Goal: Complete application form

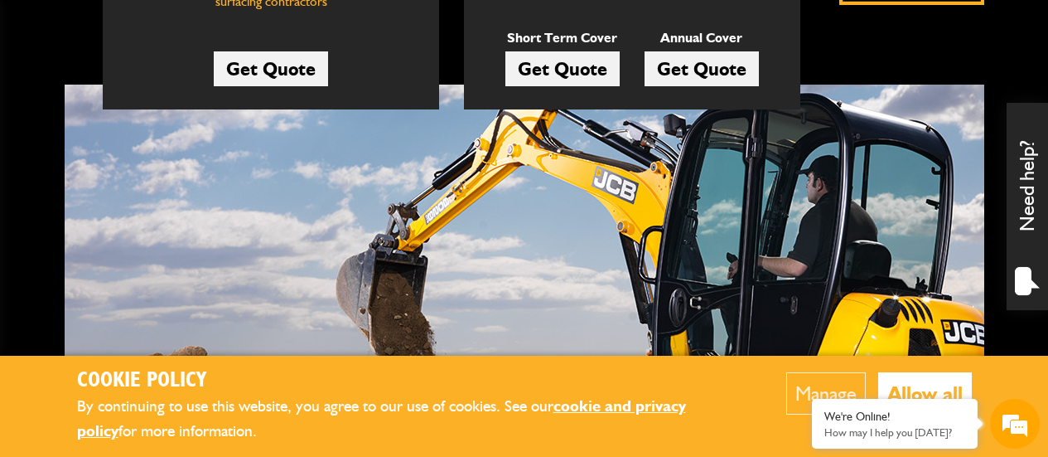
scroll to position [249, 0]
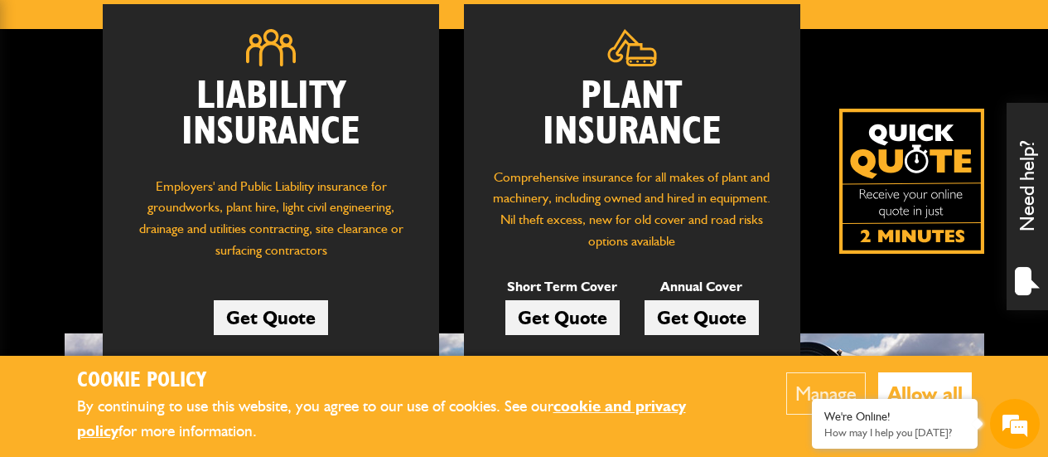
click at [578, 314] on link "Get Quote" at bounding box center [562, 317] width 114 height 35
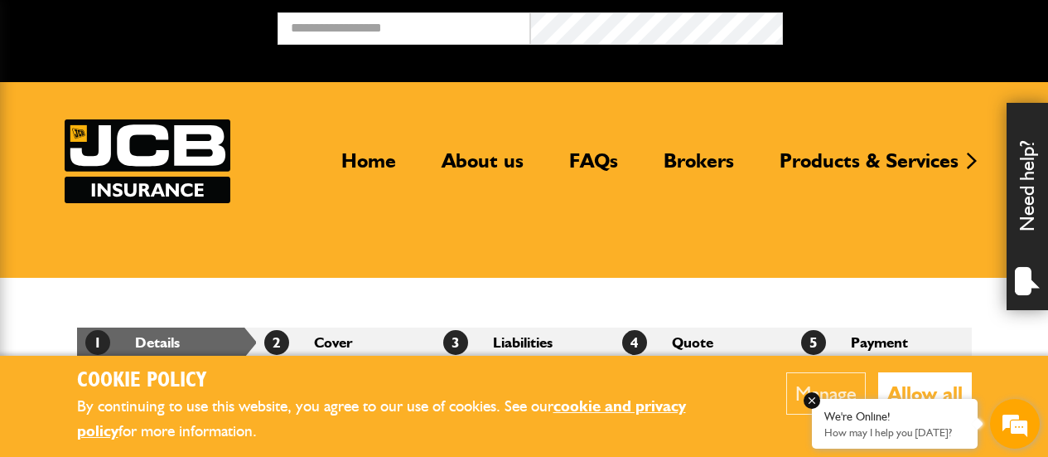
click at [814, 399] on em at bounding box center [812, 400] width 17 height 17
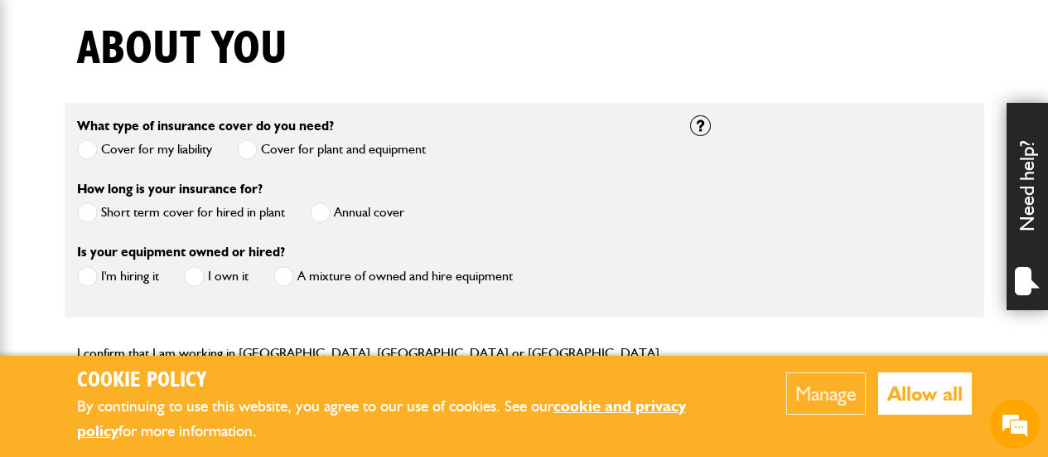
click at [92, 218] on span at bounding box center [87, 212] width 21 height 21
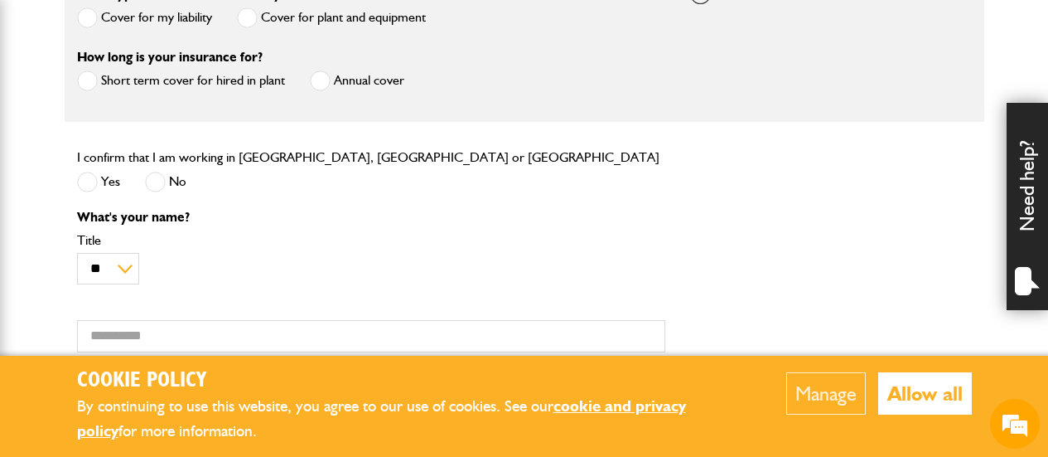
scroll to position [546, 0]
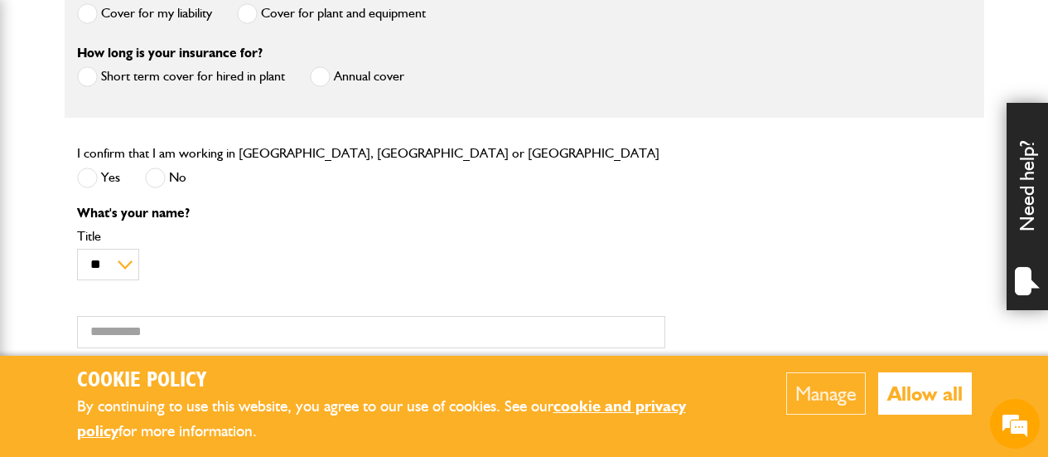
click at [321, 75] on span at bounding box center [320, 76] width 21 height 21
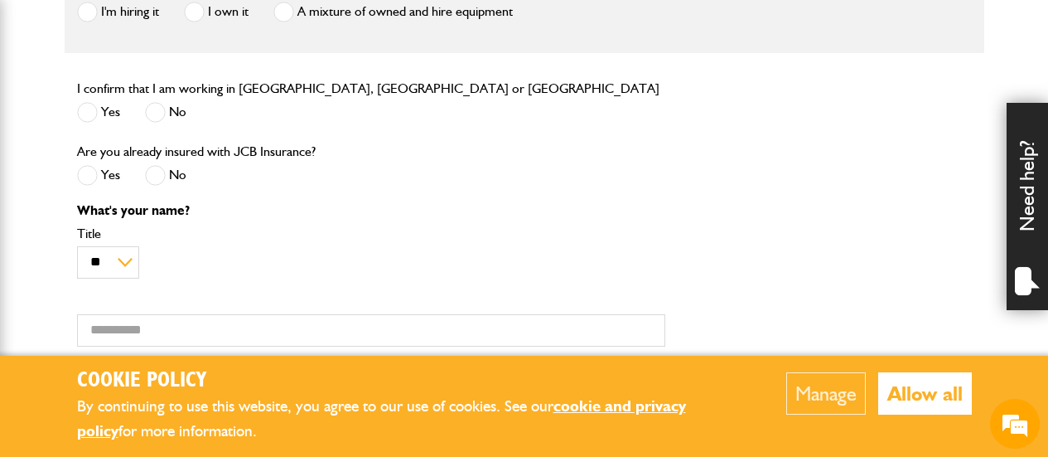
click at [88, 112] on span at bounding box center [87, 112] width 21 height 21
click at [156, 180] on span at bounding box center [155, 175] width 21 height 21
